Goal: Transaction & Acquisition: Purchase product/service

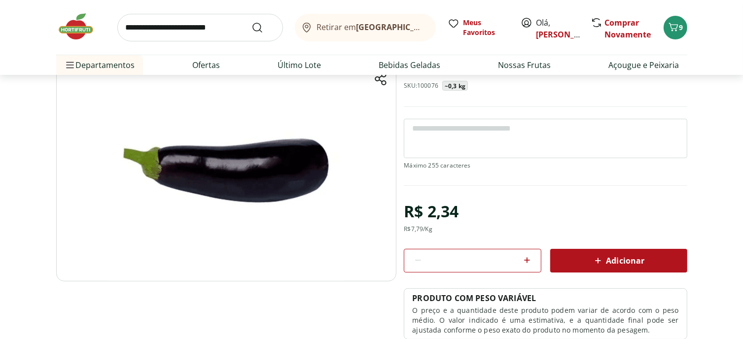
scroll to position [148, 0]
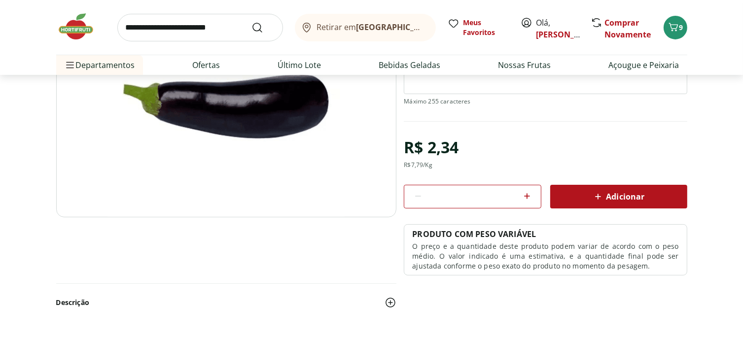
click at [528, 202] on icon at bounding box center [527, 196] width 12 height 12
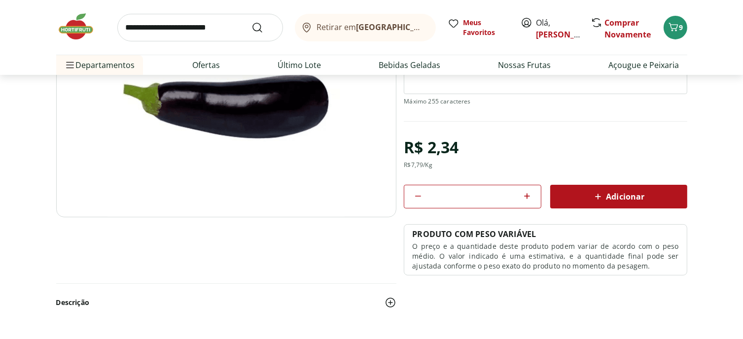
type input "*"
click at [638, 203] on span "Adicionar" at bounding box center [618, 197] width 52 height 12
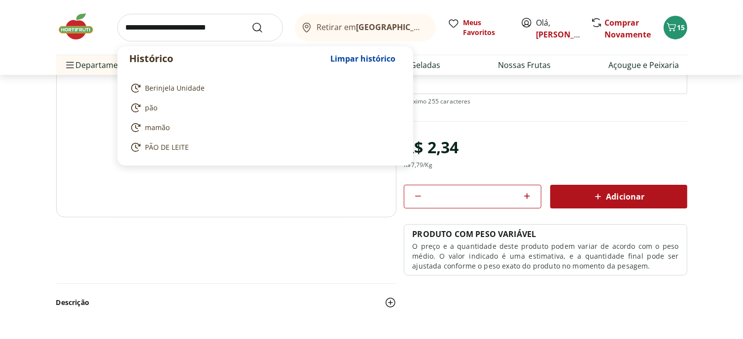
click at [164, 21] on input "search" at bounding box center [200, 28] width 166 height 28
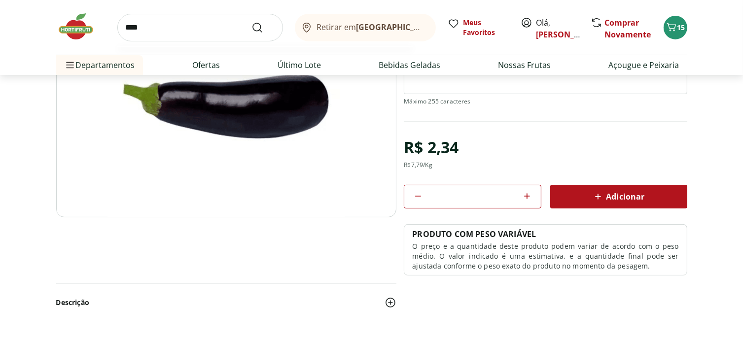
type input "****"
click at [251, 22] on button "Submit Search" at bounding box center [263, 28] width 24 height 12
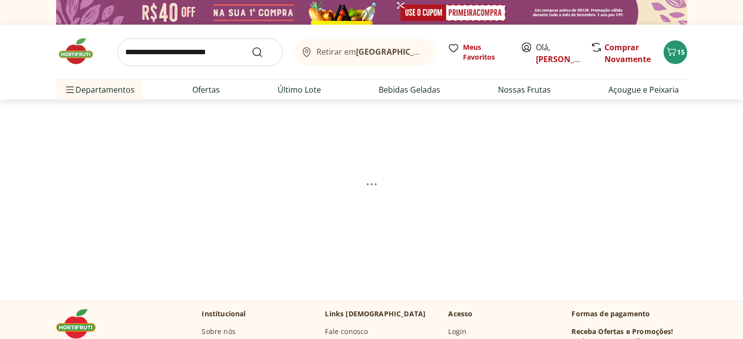
select select "**********"
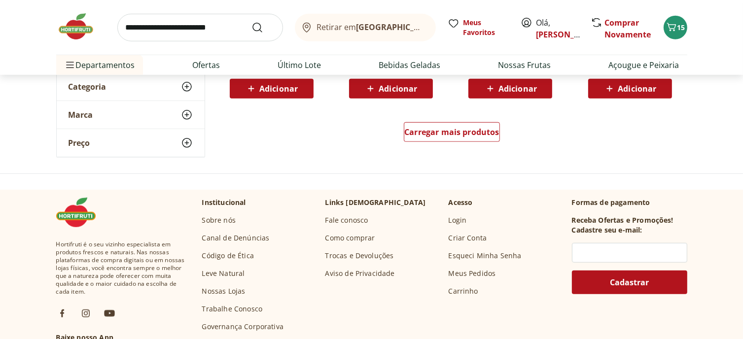
scroll to position [740, 0]
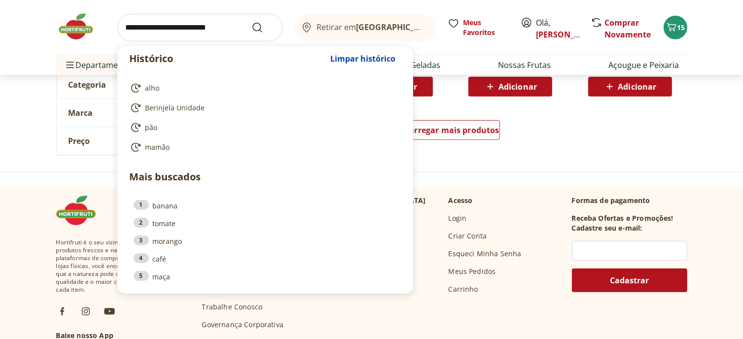
click at [158, 29] on input "search" at bounding box center [200, 28] width 166 height 28
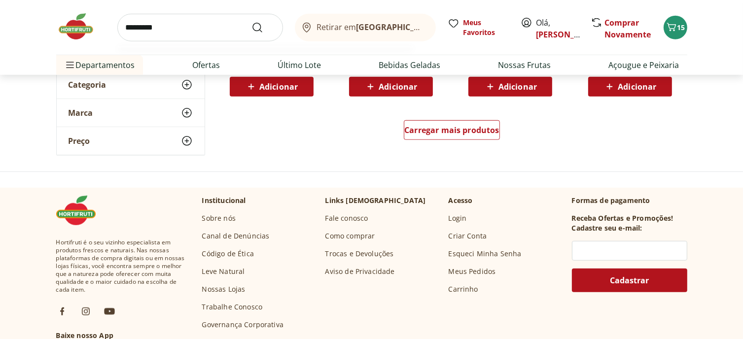
type input "*********"
click at [251, 22] on button "Submit Search" at bounding box center [263, 28] width 24 height 12
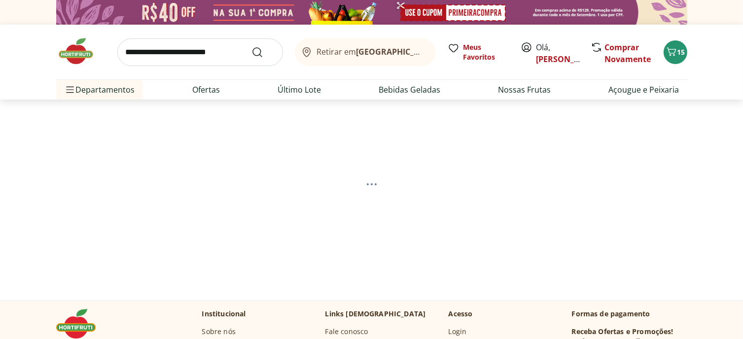
select select "**********"
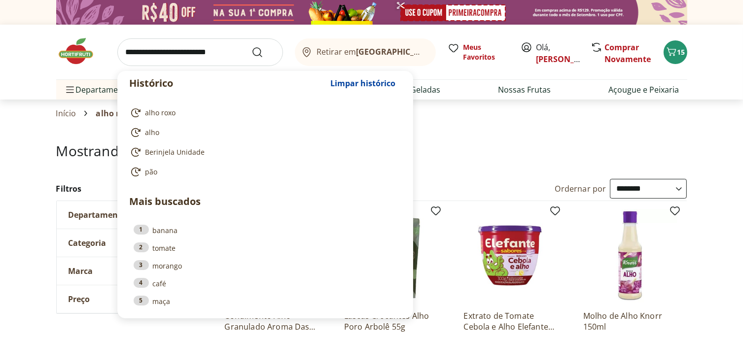
click at [179, 49] on input "search" at bounding box center [200, 52] width 166 height 28
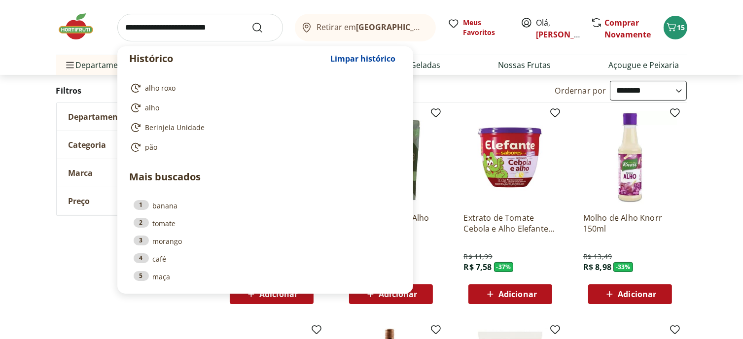
scroll to position [197, 0]
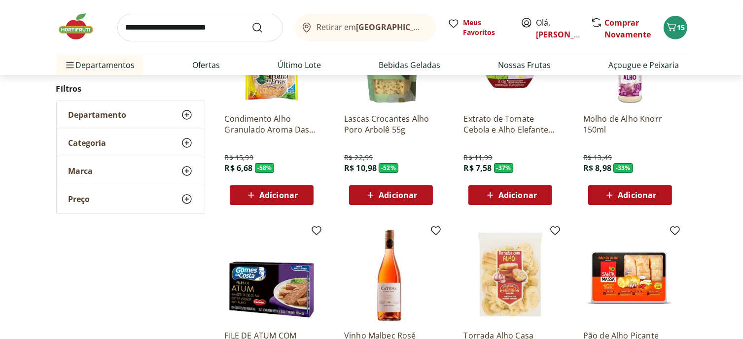
click at [728, 207] on div "**********" at bounding box center [371, 340] width 743 height 716
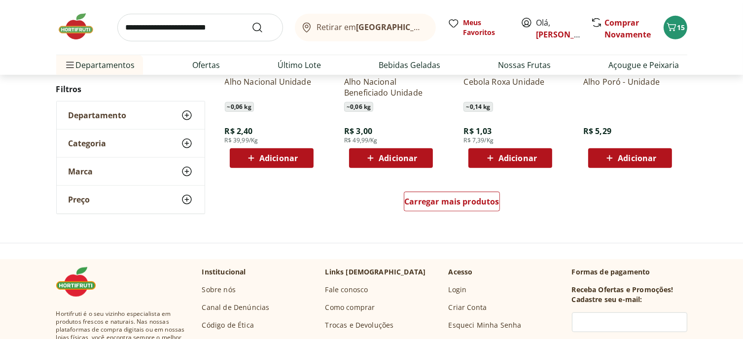
scroll to position [690, 0]
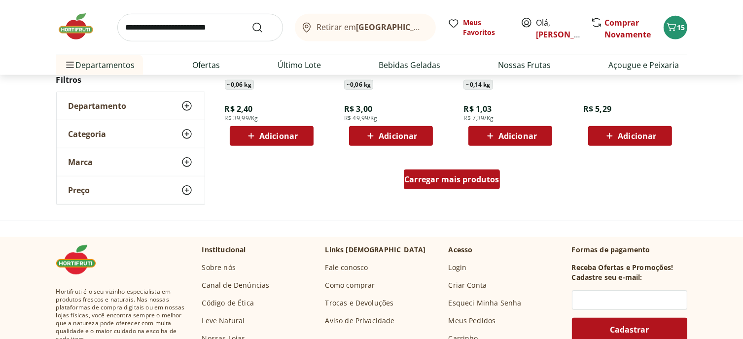
click at [459, 189] on div "Carregar mais produtos" at bounding box center [452, 180] width 96 height 20
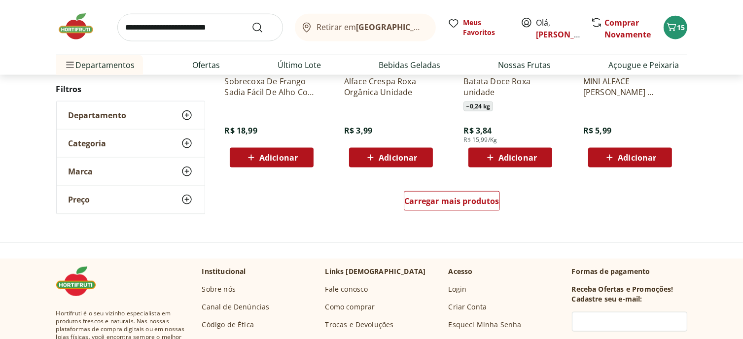
scroll to position [1430, 0]
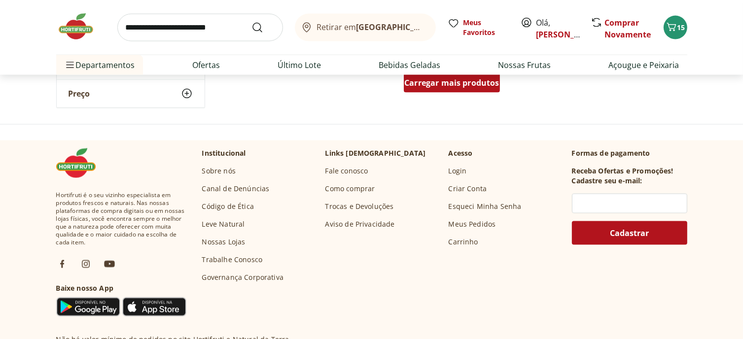
click at [430, 87] on span "Carregar mais produtos" at bounding box center [451, 83] width 95 height 8
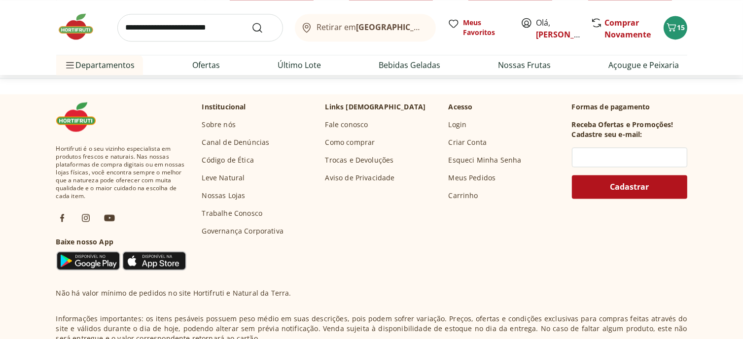
scroll to position [2120, 0]
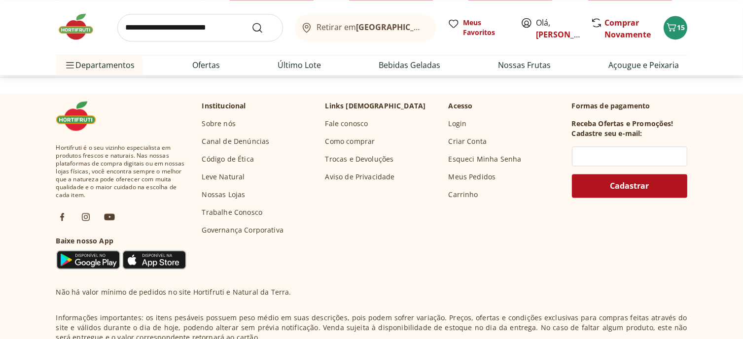
click at [157, 24] on input "search" at bounding box center [200, 28] width 166 height 28
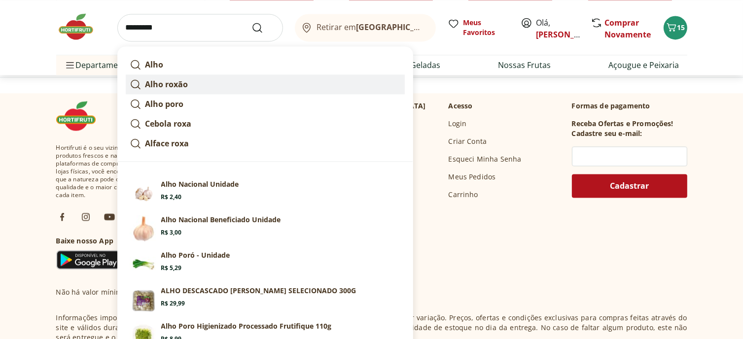
click at [183, 90] on strong "Alho roxão" at bounding box center [166, 84] width 43 height 11
type input "**********"
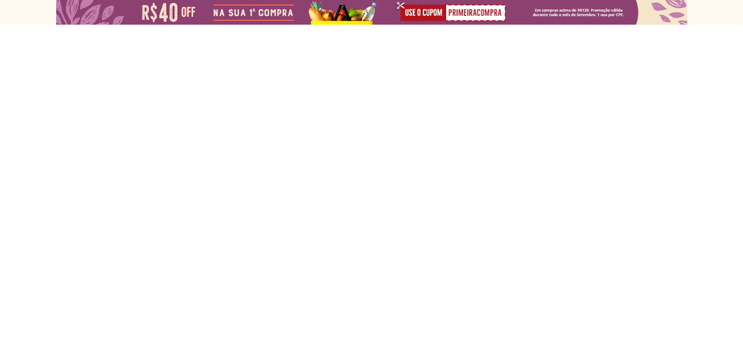
select select "**********"
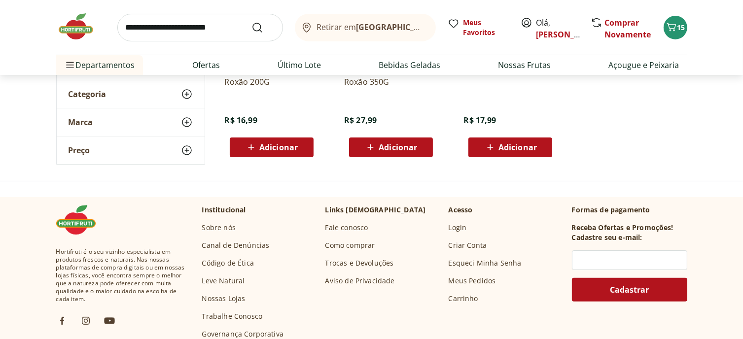
scroll to position [247, 0]
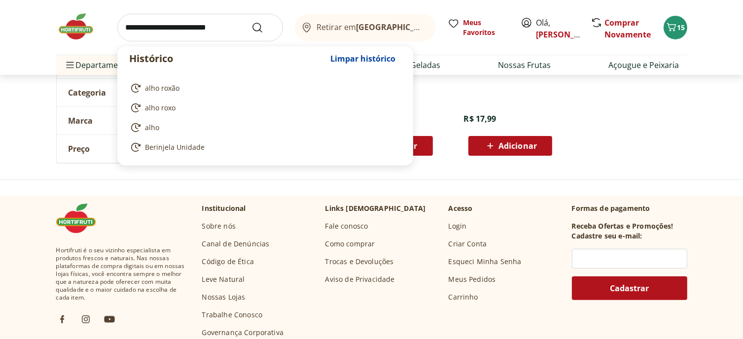
click at [166, 41] on input "search" at bounding box center [200, 28] width 166 height 28
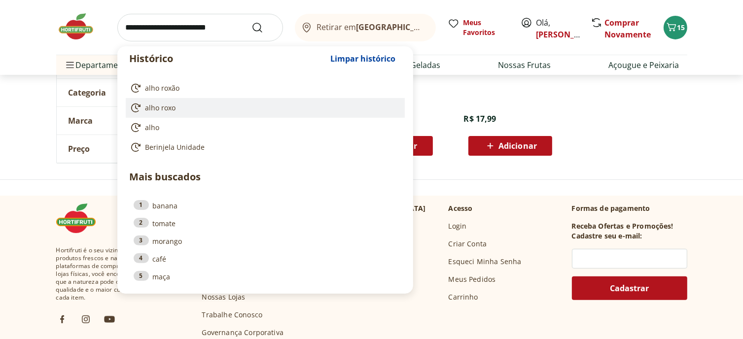
click at [201, 114] on link "alho roxo" at bounding box center [263, 108] width 267 height 12
type input "*********"
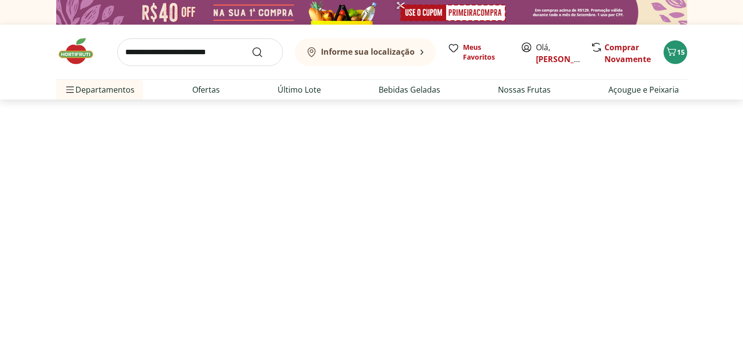
select select "**********"
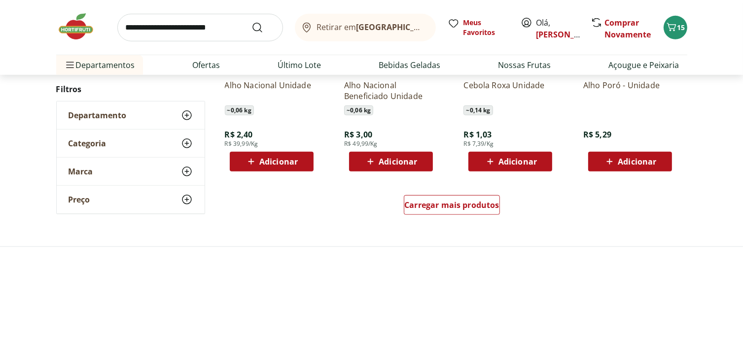
scroll to position [690, 0]
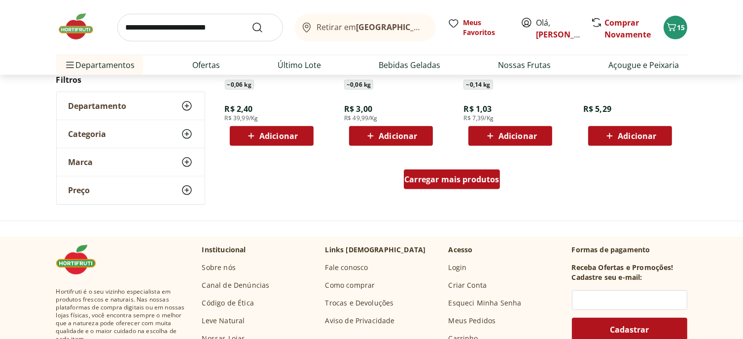
click at [434, 183] on span "Carregar mais produtos" at bounding box center [451, 180] width 95 height 8
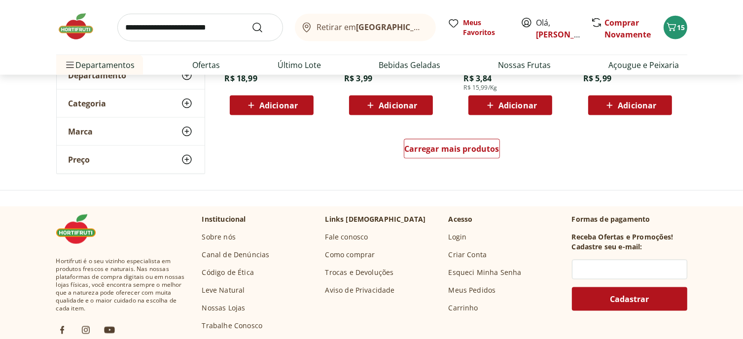
scroll to position [1381, 0]
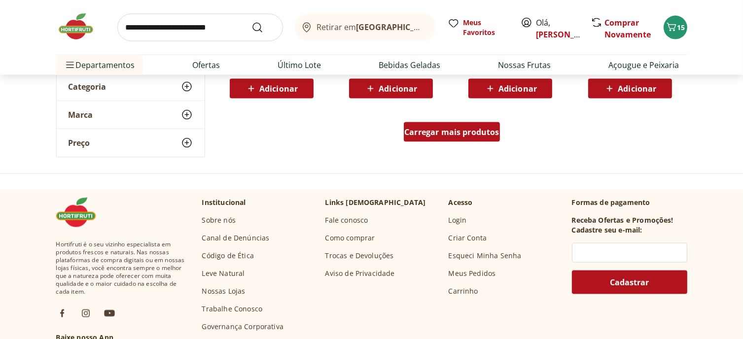
click at [470, 136] on span "Carregar mais produtos" at bounding box center [451, 132] width 95 height 8
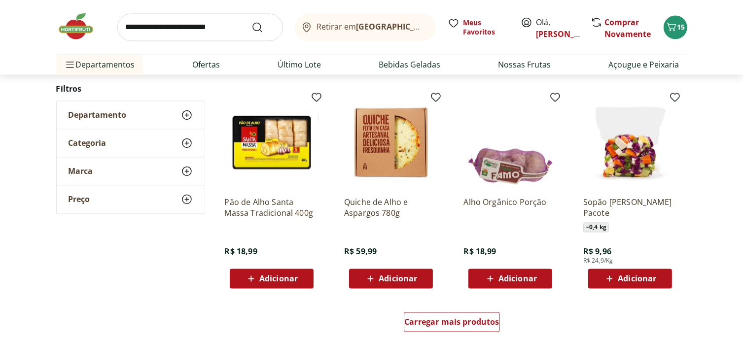
scroll to position [1726, 0]
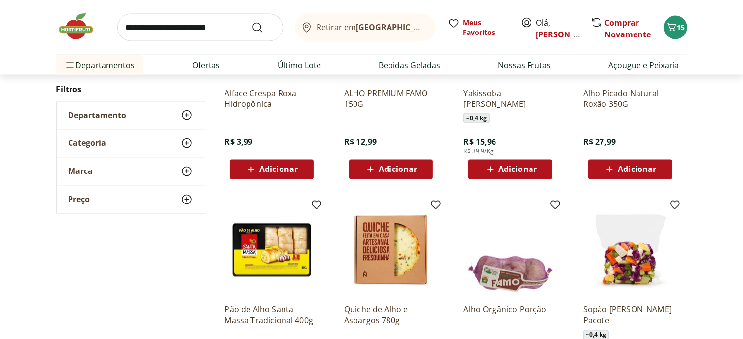
click at [416, 179] on div "ALHO PREMIUM FAMO 150G R$ 12,99 Adicionar" at bounding box center [391, 130] width 94 height 100
click at [412, 174] on span "Adicionar" at bounding box center [398, 170] width 38 height 8
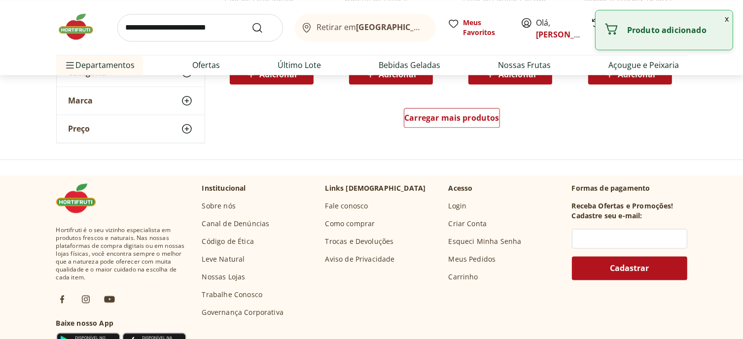
scroll to position [2071, 0]
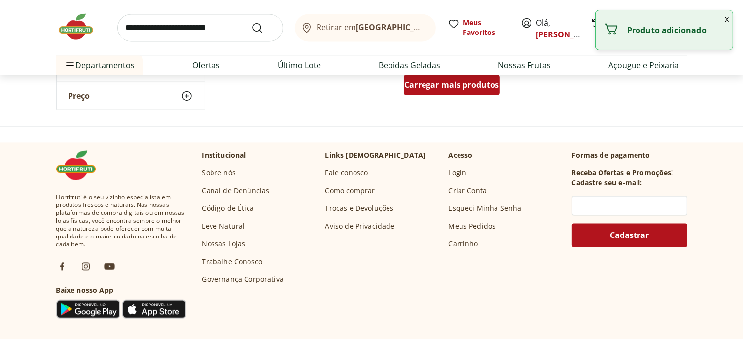
click at [432, 95] on div "Carregar mais produtos" at bounding box center [452, 85] width 96 height 20
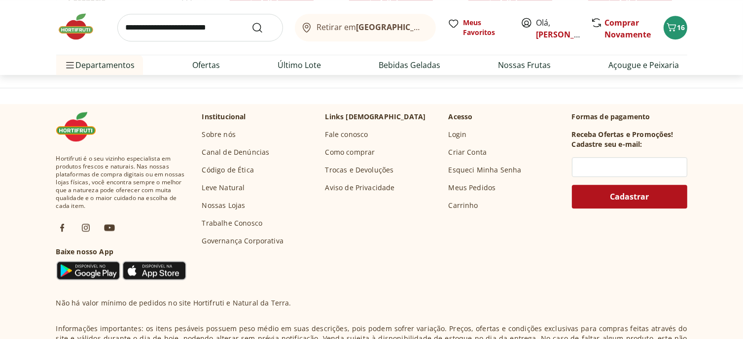
scroll to position [2860, 0]
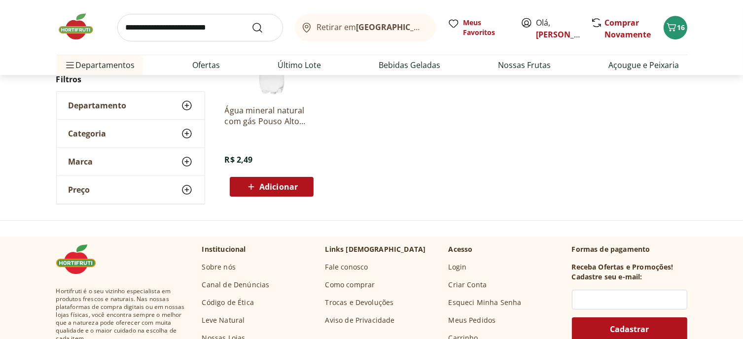
scroll to position [3254, 0]
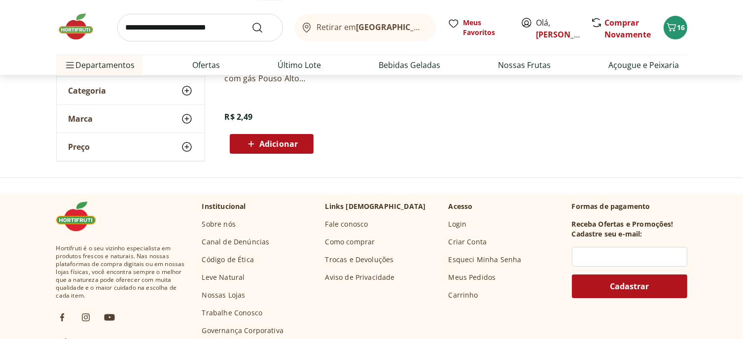
click at [193, 36] on input "search" at bounding box center [200, 28] width 166 height 28
type input "******"
click at [251, 22] on button "Submit Search" at bounding box center [263, 28] width 24 height 12
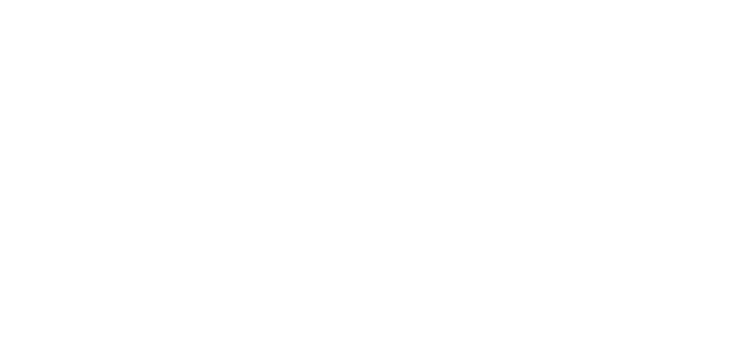
select select "**********"
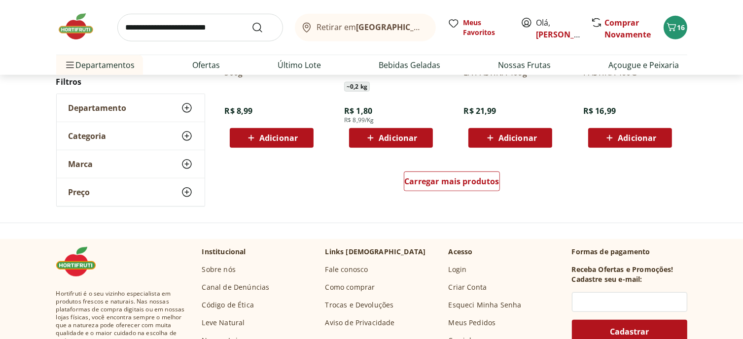
scroll to position [690, 0]
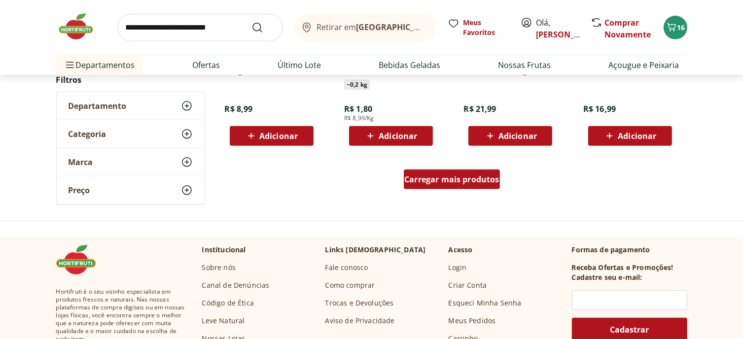
click at [480, 189] on div "Carregar mais produtos" at bounding box center [452, 180] width 96 height 20
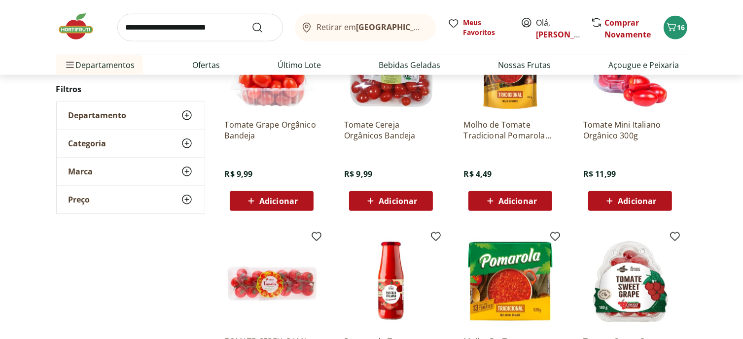
scroll to position [838, 0]
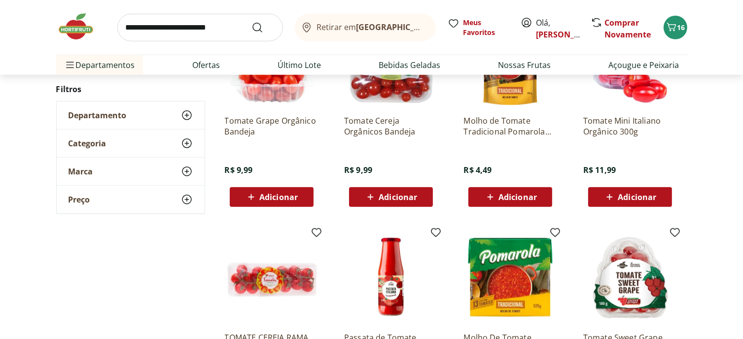
click at [629, 201] on span "Adicionar" at bounding box center [637, 197] width 38 height 8
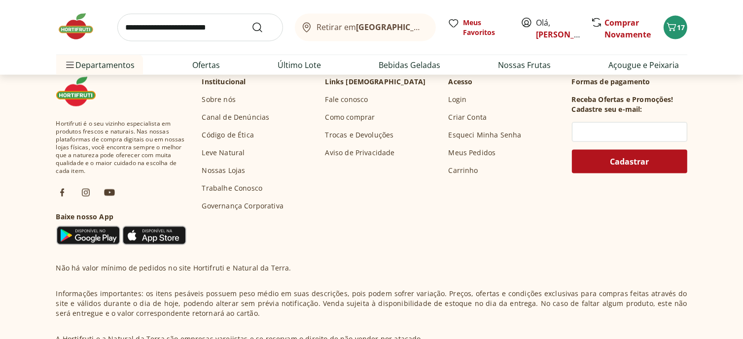
scroll to position [1479, 0]
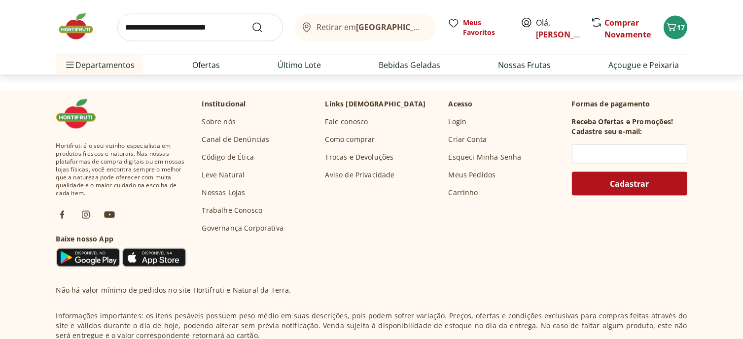
click at [457, 37] on span "Carregar mais produtos" at bounding box center [451, 34] width 95 height 8
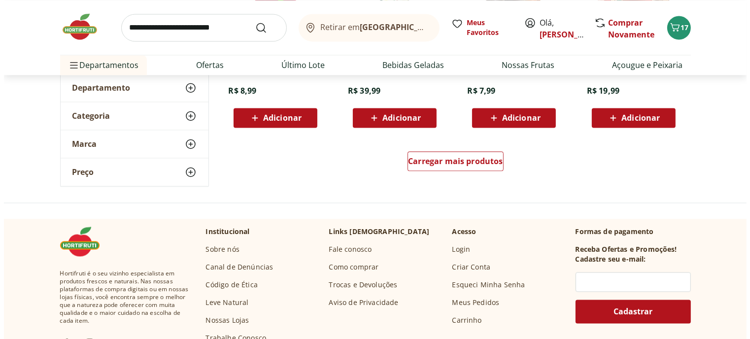
scroll to position [1923, 0]
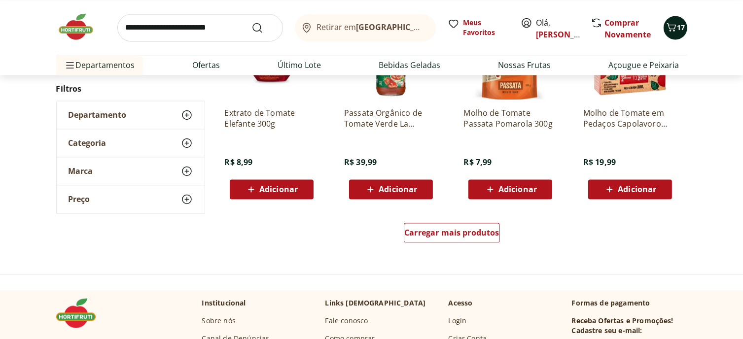
click at [677, 32] on span "17" at bounding box center [681, 27] width 8 height 9
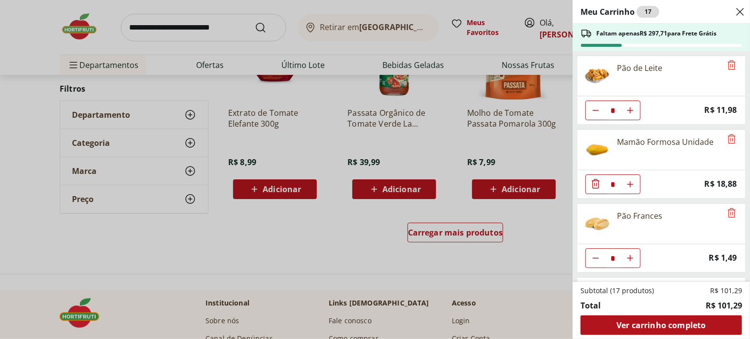
click at [635, 114] on icon "Aumentar Quantidade" at bounding box center [631, 110] width 8 height 8
type input "*"
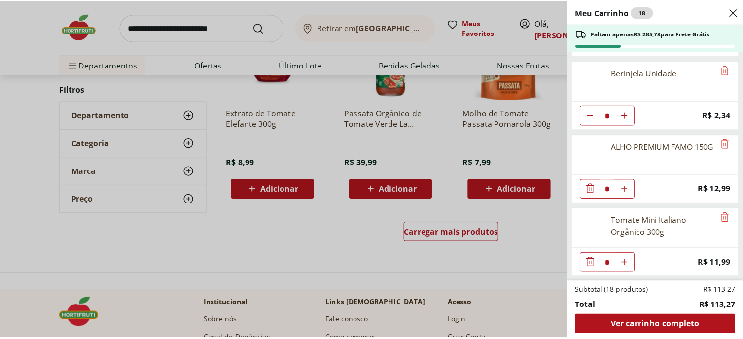
scroll to position [342, 0]
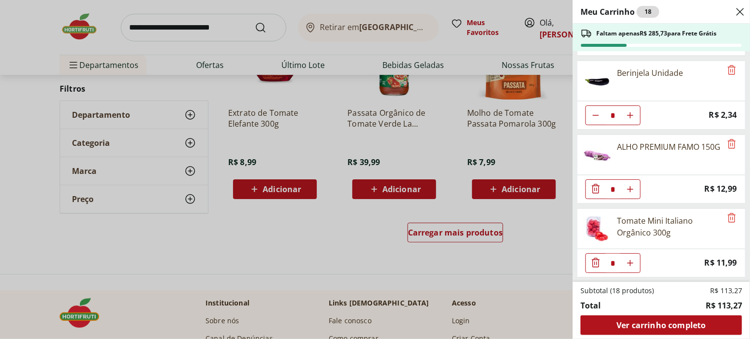
click at [640, 254] on button "Aumentar Quantidade" at bounding box center [631, 263] width 20 height 20
type input "*"
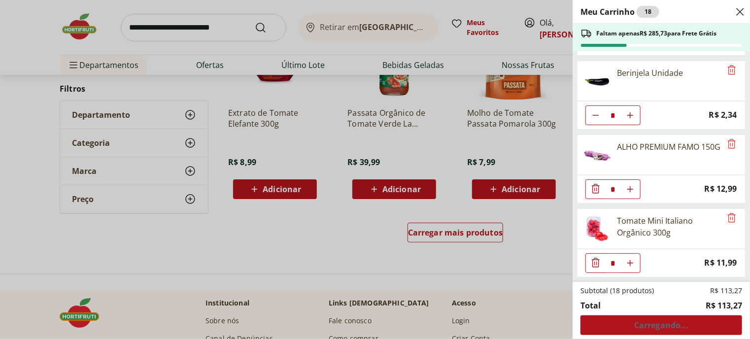
click at [189, 34] on div "Meu Carrinho 18 Faltam apenas R$ 285,73 para Frete Grátis Pão de Leite * Price:…" at bounding box center [375, 169] width 750 height 339
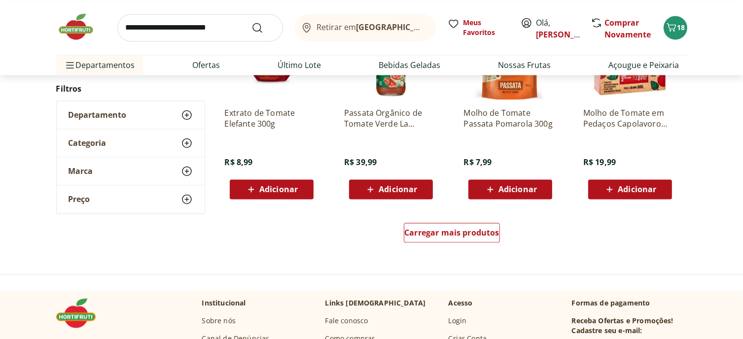
click at [74, 34] on img at bounding box center [80, 27] width 49 height 30
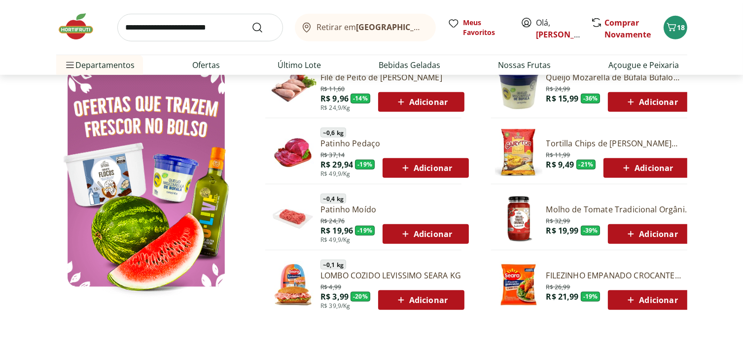
scroll to position [542, 0]
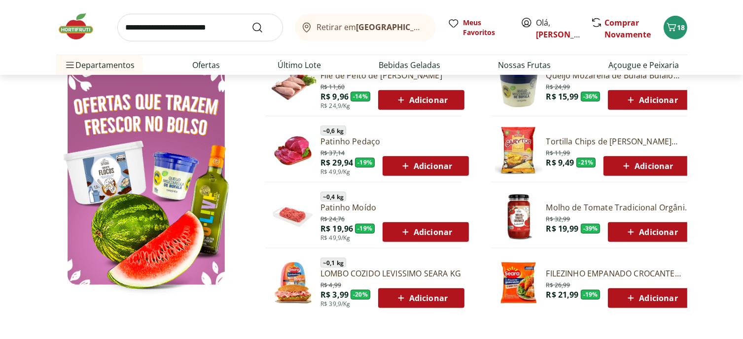
click at [669, 109] on div "Adicionar" at bounding box center [651, 100] width 71 height 18
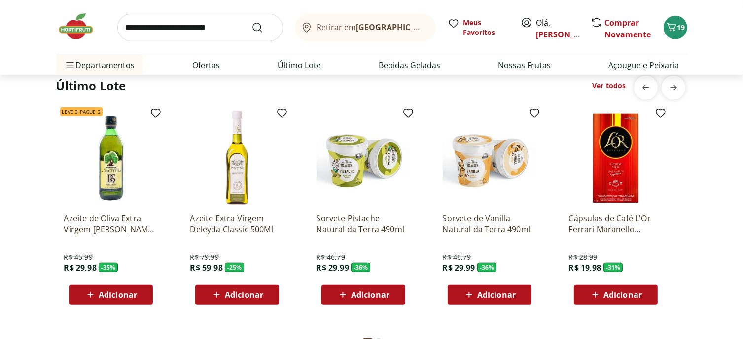
scroll to position [789, 0]
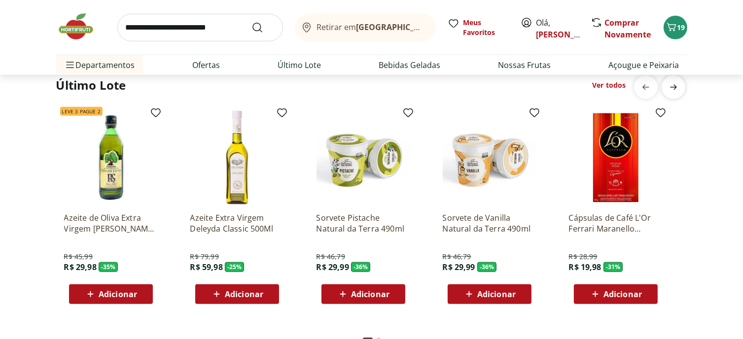
click at [673, 93] on icon "next" at bounding box center [674, 87] width 12 height 12
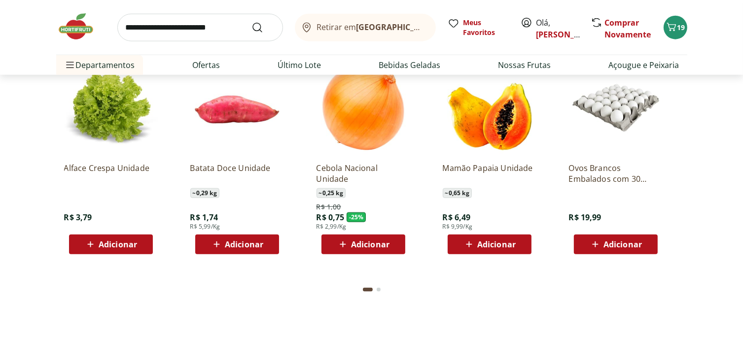
scroll to position [1134, 0]
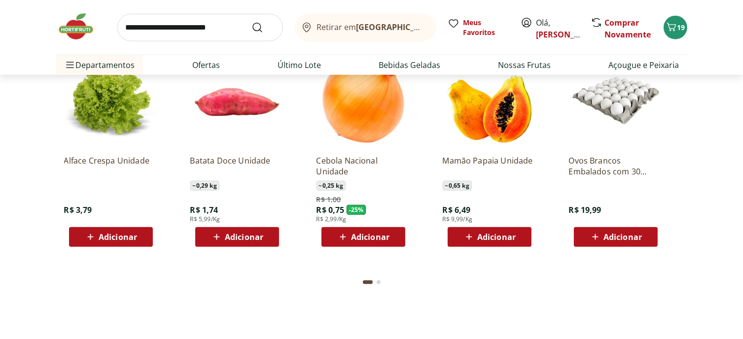
click at [668, 36] on icon "next" at bounding box center [674, 30] width 12 height 12
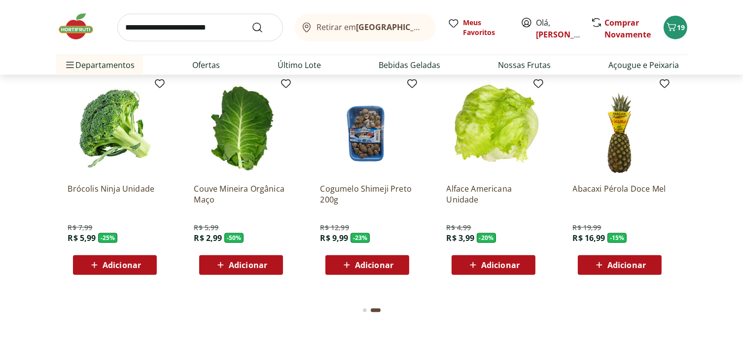
scroll to position [1085, 0]
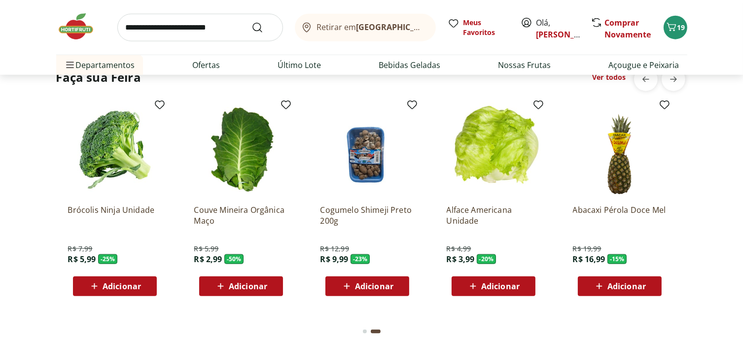
drag, startPoint x: 727, startPoint y: 94, endPoint x: 197, endPoint y: 124, distance: 530.8
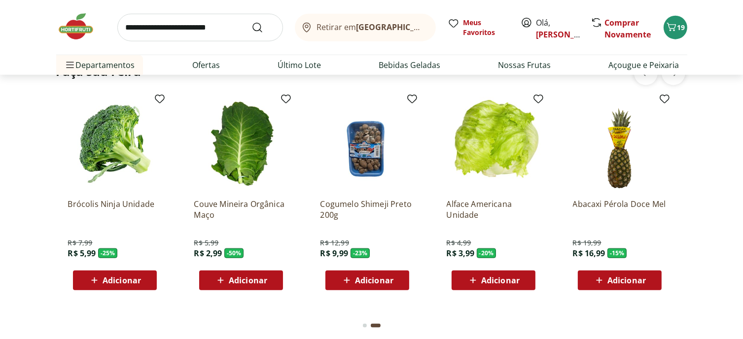
scroll to position [1134, 0]
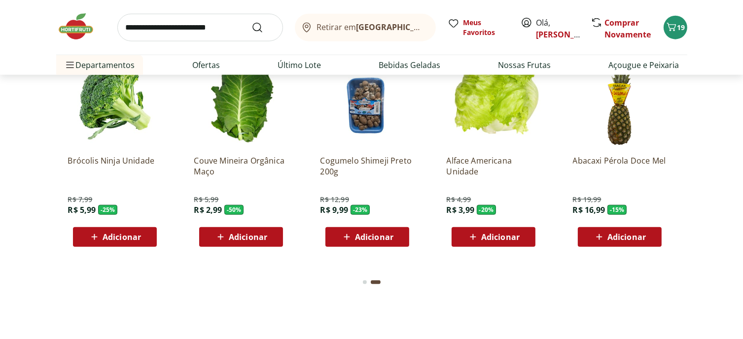
click at [114, 241] on span "Adicionar" at bounding box center [122, 237] width 38 height 8
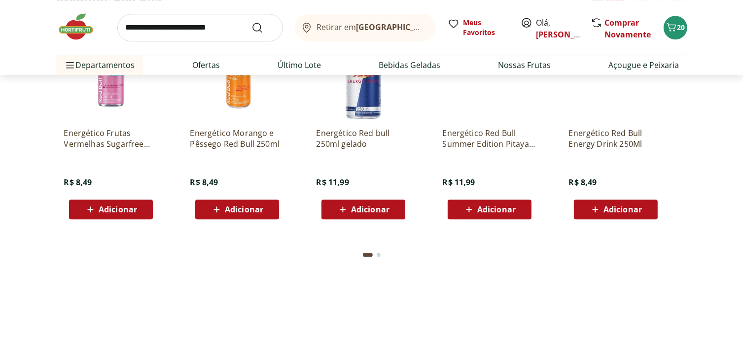
scroll to position [2712, 0]
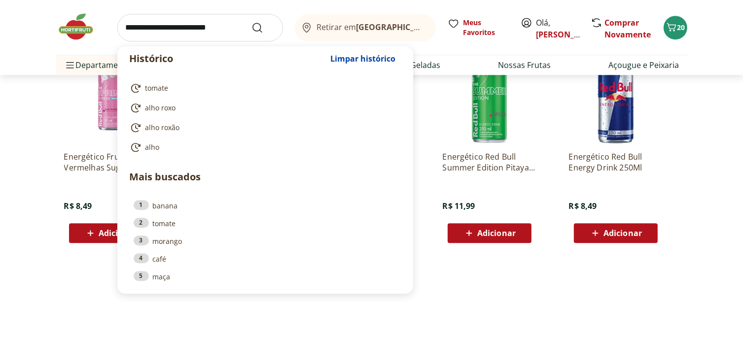
click at [154, 32] on input "search" at bounding box center [200, 28] width 166 height 28
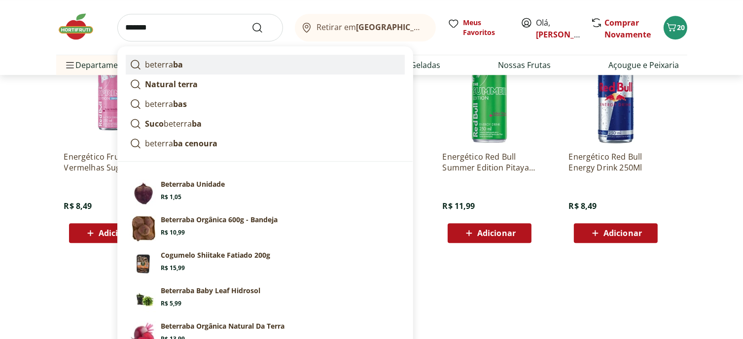
click at [150, 74] on link "beterra ba" at bounding box center [265, 65] width 279 height 20
type input "*********"
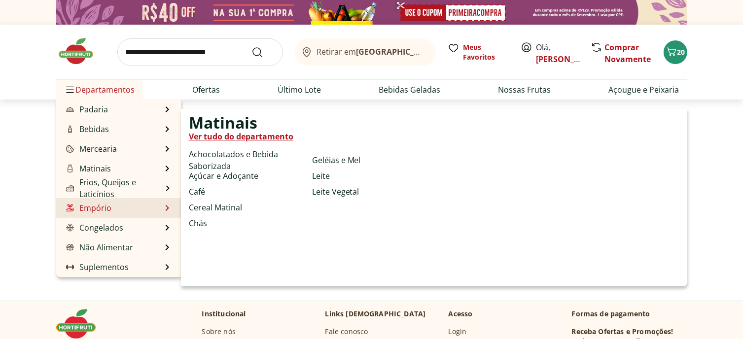
scroll to position [148, 0]
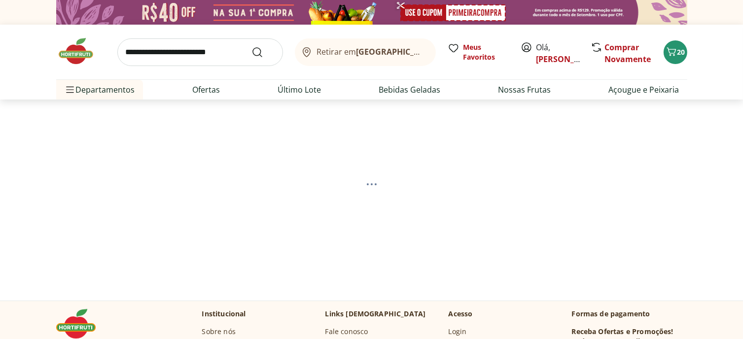
select select "**********"
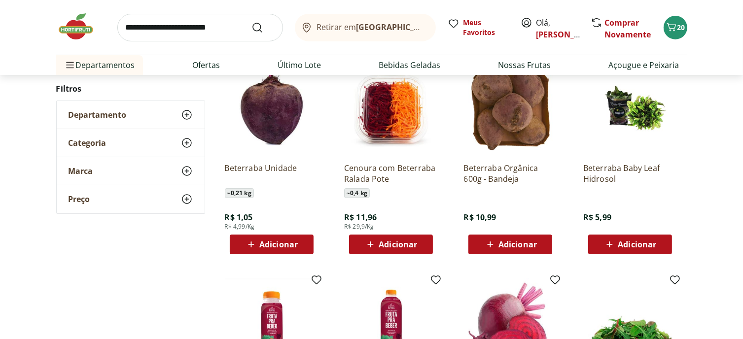
click at [273, 248] on span "Adicionar" at bounding box center [278, 245] width 38 height 8
click at [303, 256] on div at bounding box center [299, 245] width 12 height 24
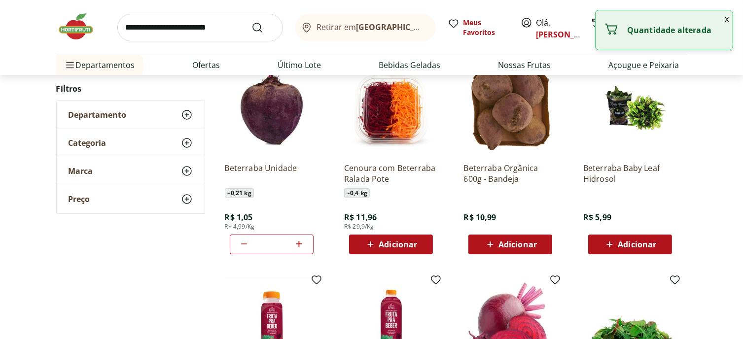
click at [294, 250] on icon at bounding box center [299, 244] width 12 height 12
type input "*"
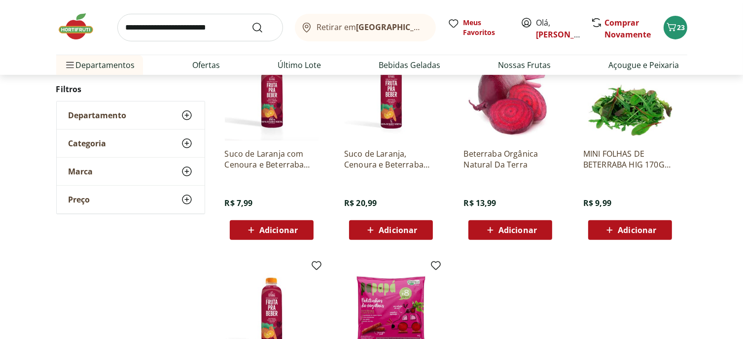
scroll to position [394, 0]
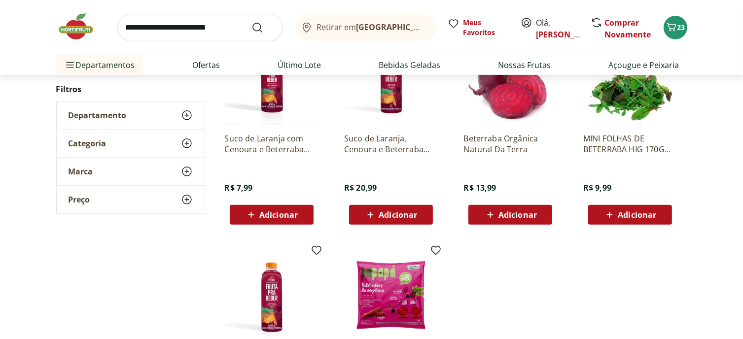
click at [263, 125] on img at bounding box center [272, 79] width 94 height 94
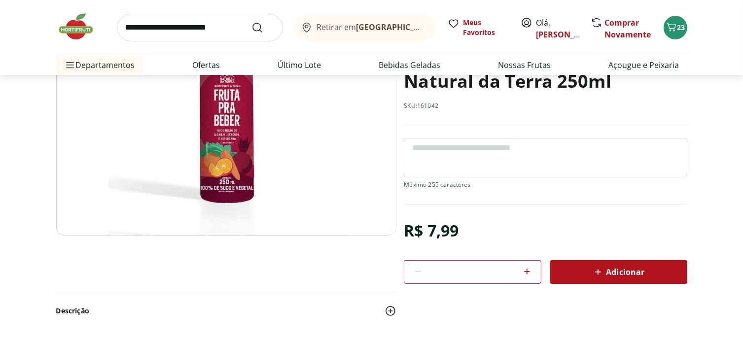
scroll to position [148, 0]
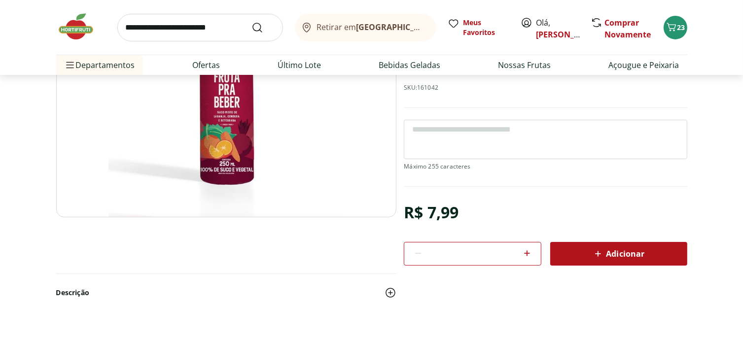
select select "**********"
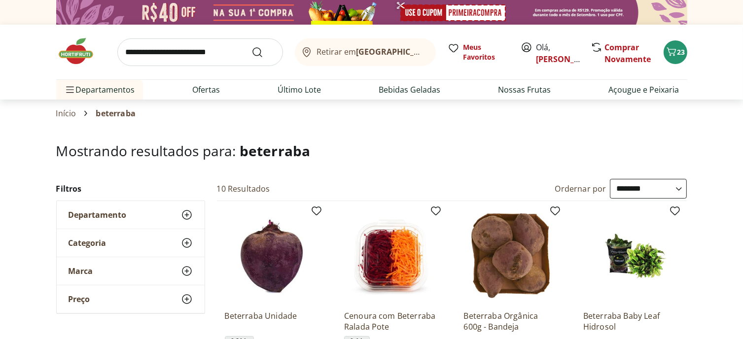
click at [65, 49] on img at bounding box center [80, 51] width 49 height 30
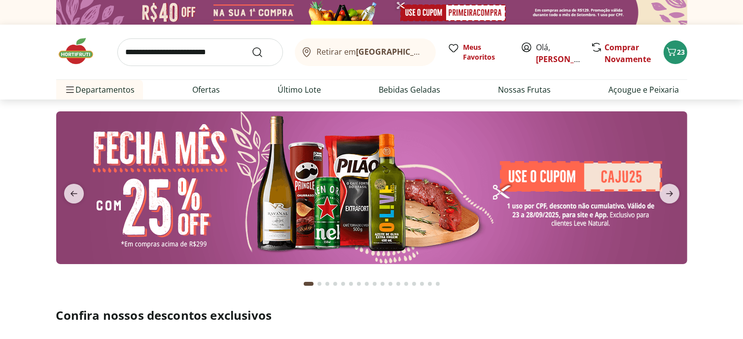
click at [75, 56] on img at bounding box center [80, 51] width 49 height 30
click at [678, 57] on span "23" at bounding box center [681, 51] width 8 height 9
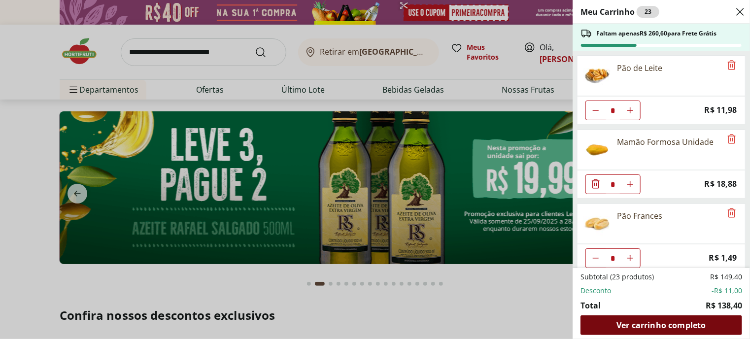
click at [653, 321] on span "Ver carrinho completo" at bounding box center [661, 325] width 89 height 8
